Goal: Navigation & Orientation: Find specific page/section

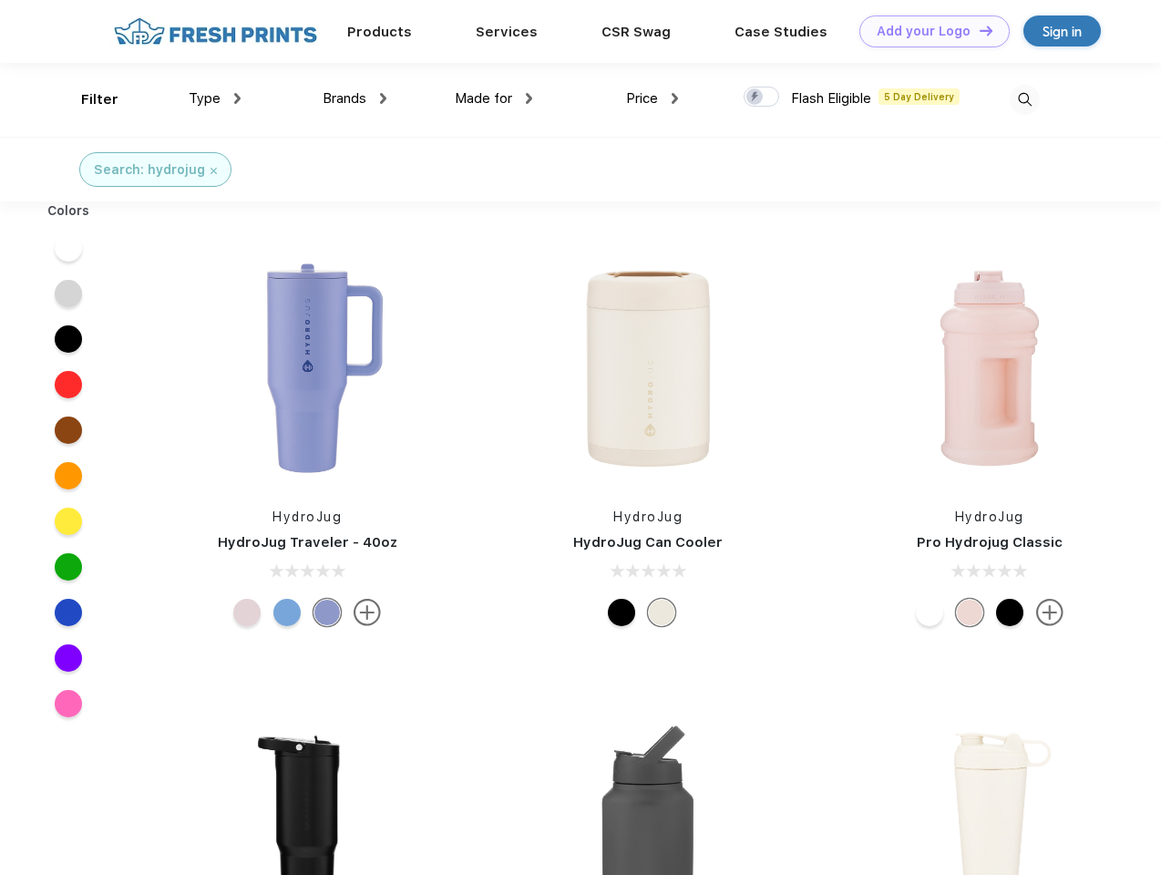
click at [928, 31] on link "Add your Logo Design Tool" at bounding box center [935, 31] width 150 height 32
click at [0, 0] on div "Design Tool" at bounding box center [0, 0] width 0 height 0
click at [978, 30] on link "Add your Logo Design Tool" at bounding box center [935, 31] width 150 height 32
click at [88, 99] on div "Filter" at bounding box center [99, 99] width 37 height 21
click at [215, 98] on span "Type" at bounding box center [205, 98] width 32 height 16
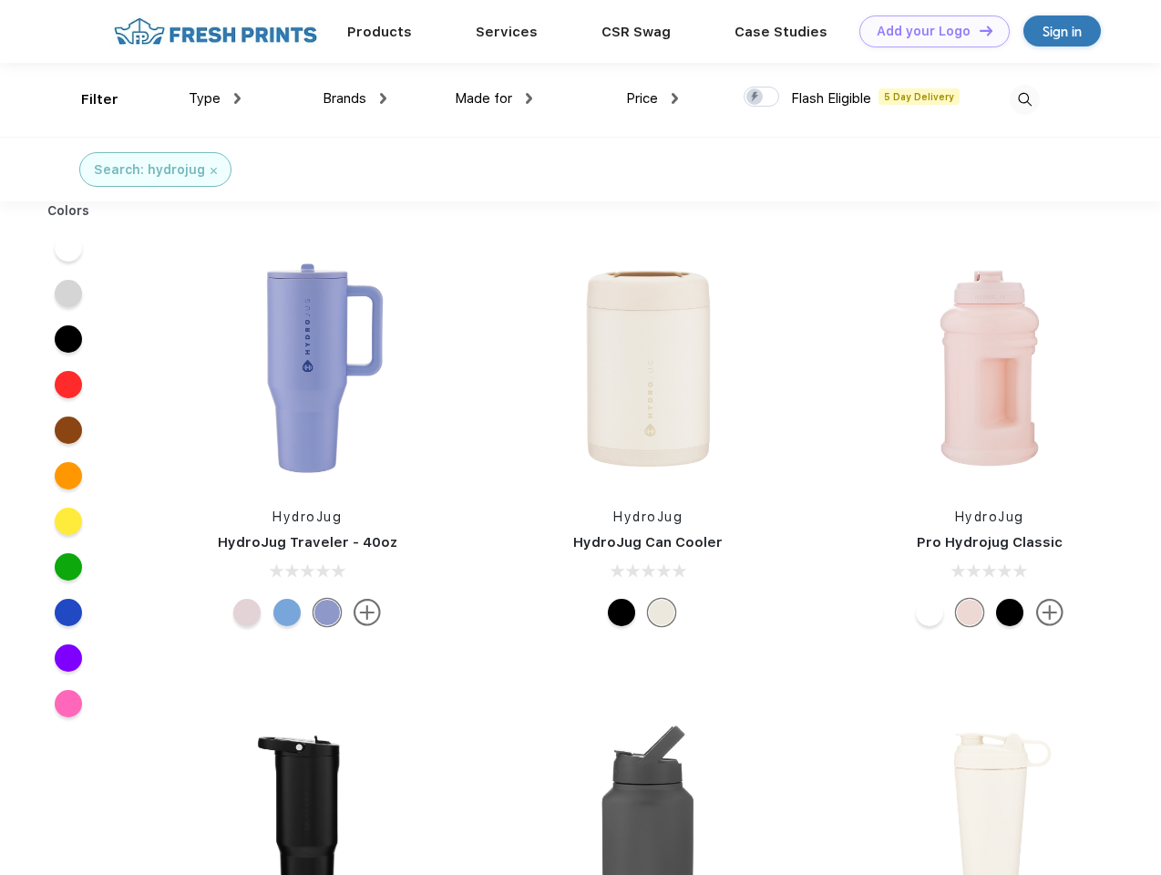
click at [355, 98] on span "Brands" at bounding box center [345, 98] width 44 height 16
click at [494, 98] on span "Made for" at bounding box center [483, 98] width 57 height 16
click at [653, 98] on span "Price" at bounding box center [642, 98] width 32 height 16
click at [762, 98] on div at bounding box center [762, 97] width 36 height 20
click at [756, 98] on input "checkbox" at bounding box center [750, 92] width 12 height 12
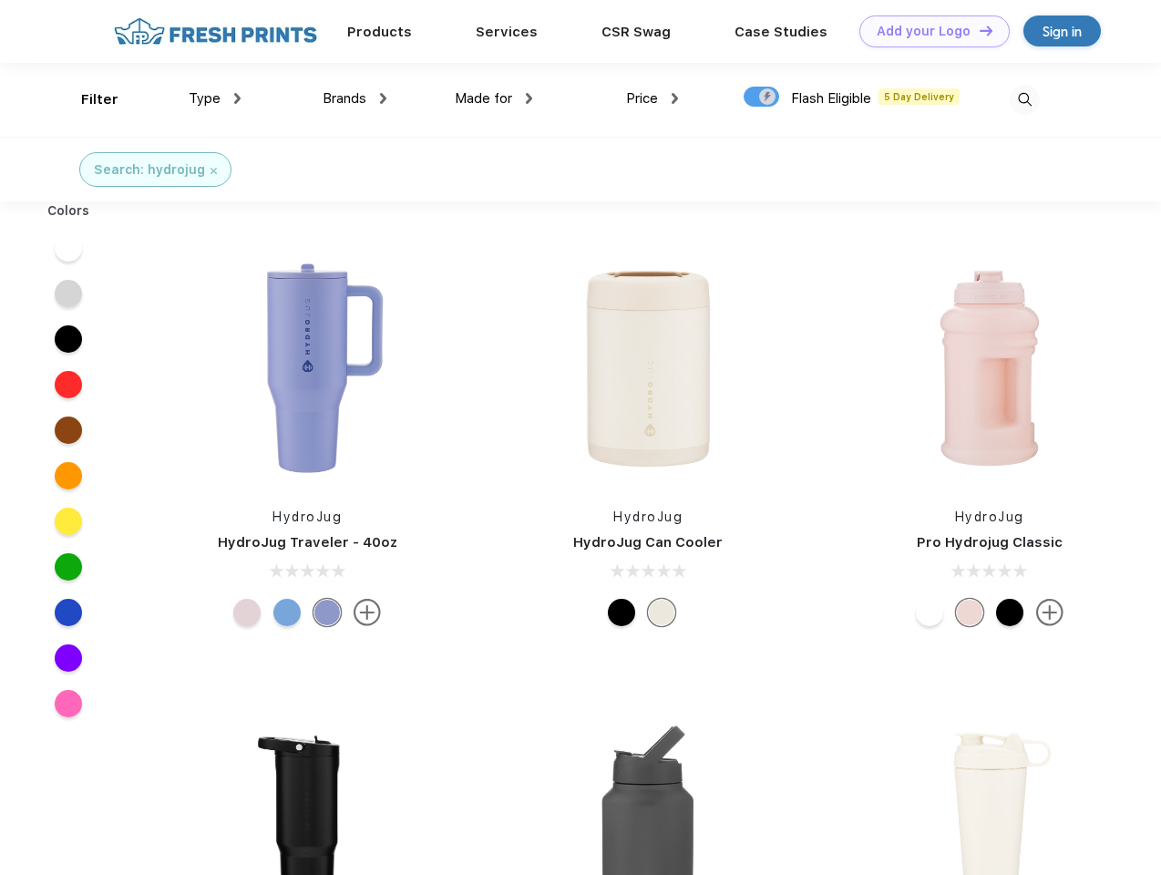
click at [1025, 99] on img at bounding box center [1025, 100] width 30 height 30
